Goal: Task Accomplishment & Management: Use online tool/utility

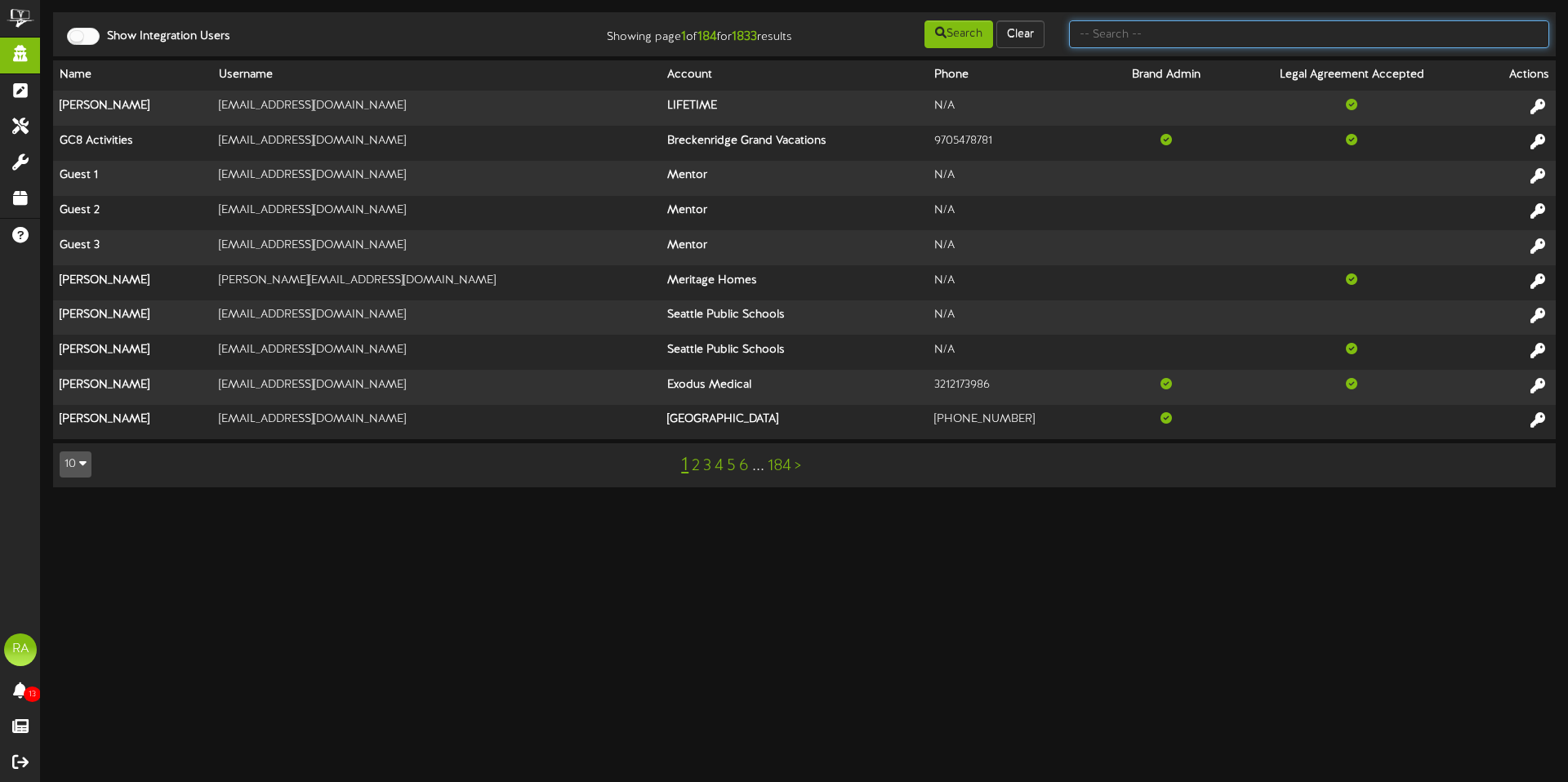
click at [1184, 35] on input "text" at bounding box center [1309, 34] width 480 height 28
type input "Linda Hart"
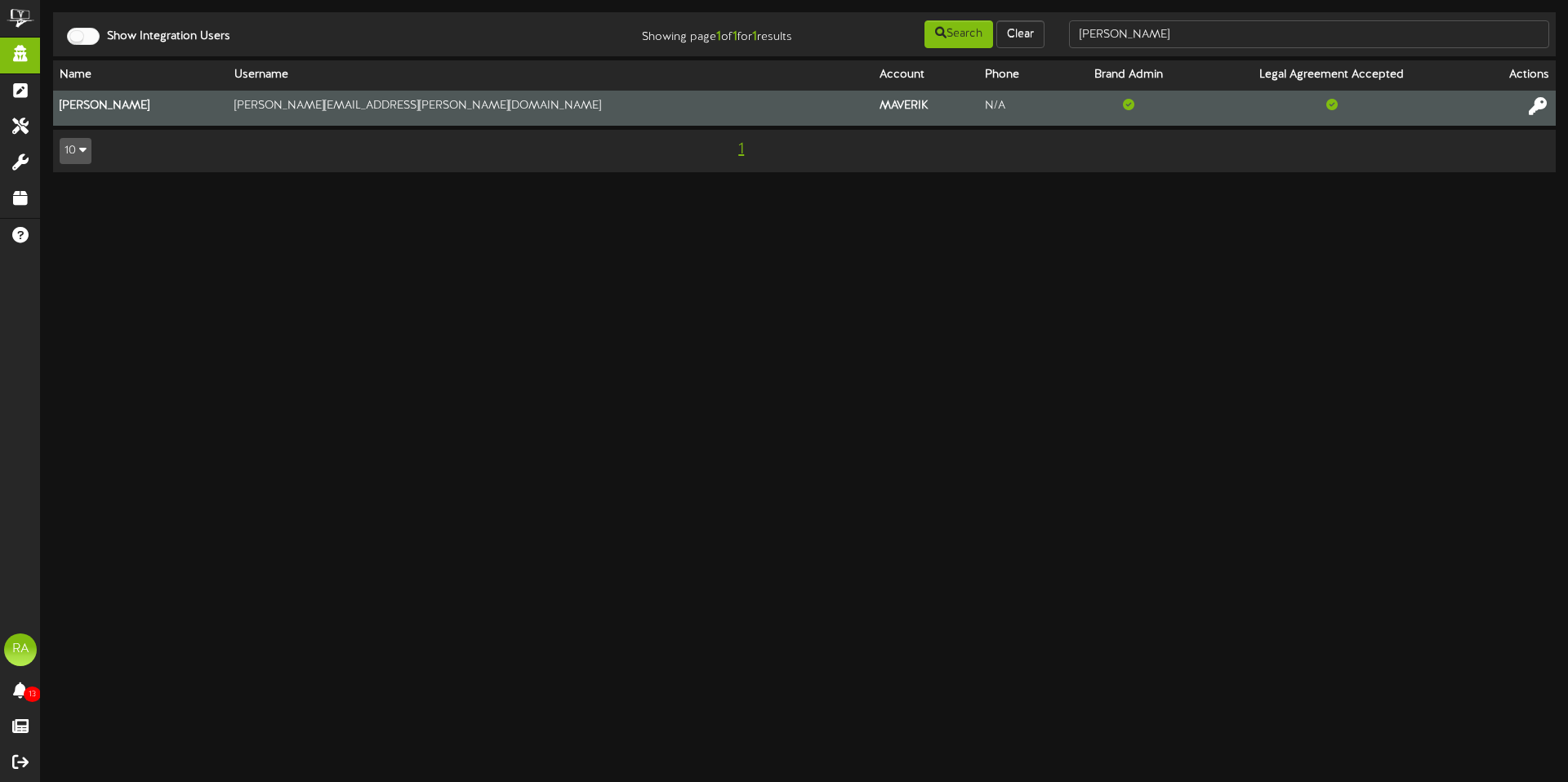
click at [1539, 105] on icon at bounding box center [1538, 106] width 18 height 18
